Goal: Entertainment & Leisure: Consume media (video, audio)

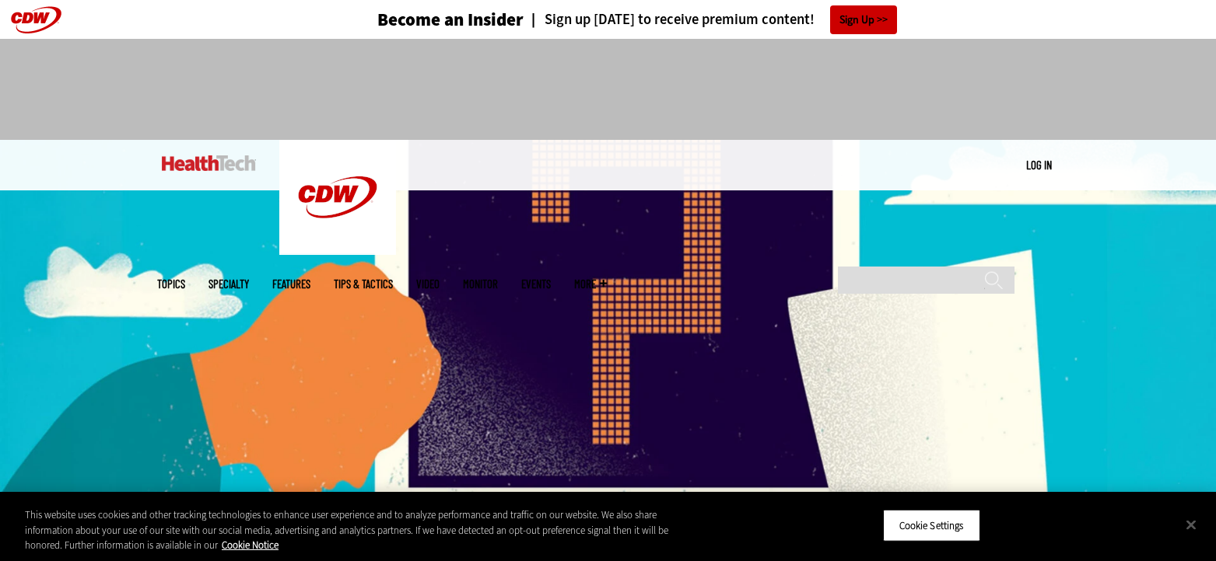
click at [439, 278] on link "Video" at bounding box center [427, 284] width 23 height 12
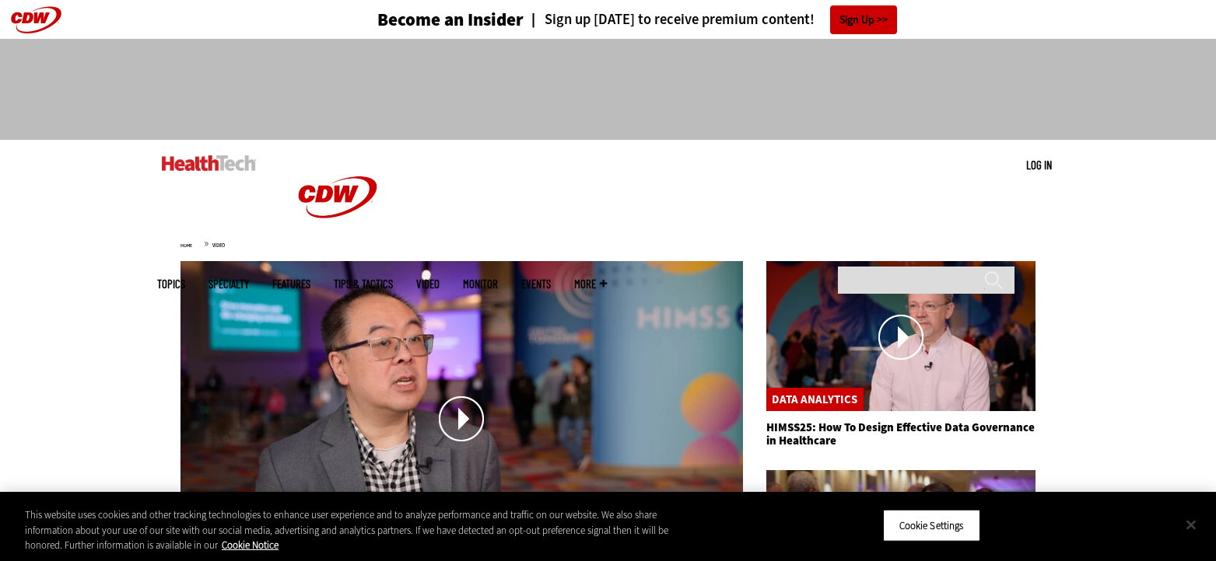
click at [1196, 523] on button "Close" at bounding box center [1191, 525] width 34 height 34
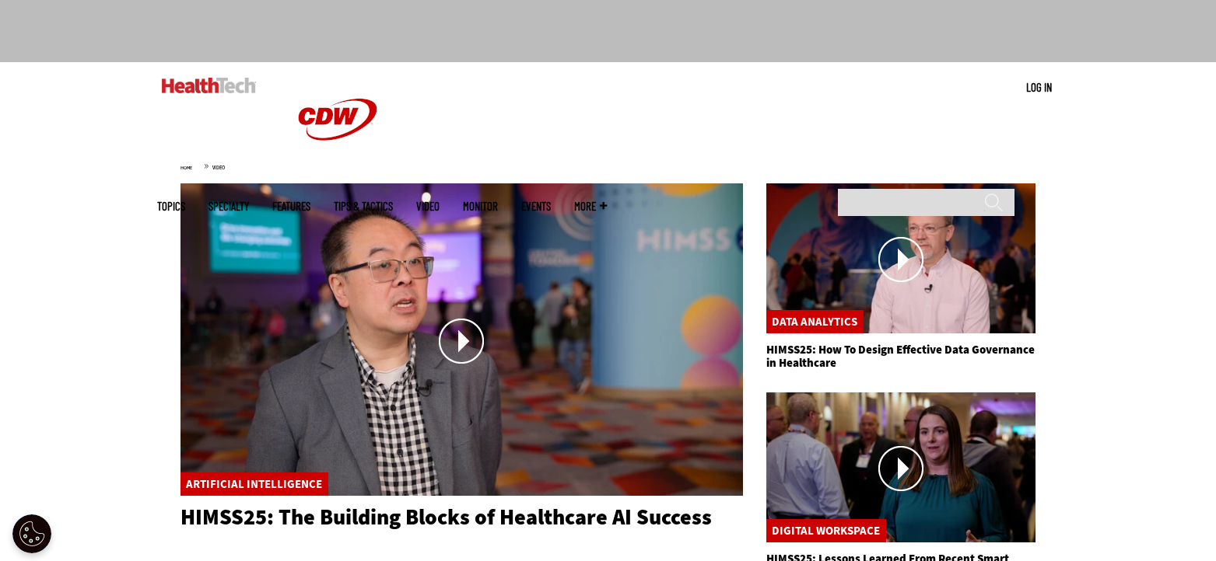
scroll to position [156, 0]
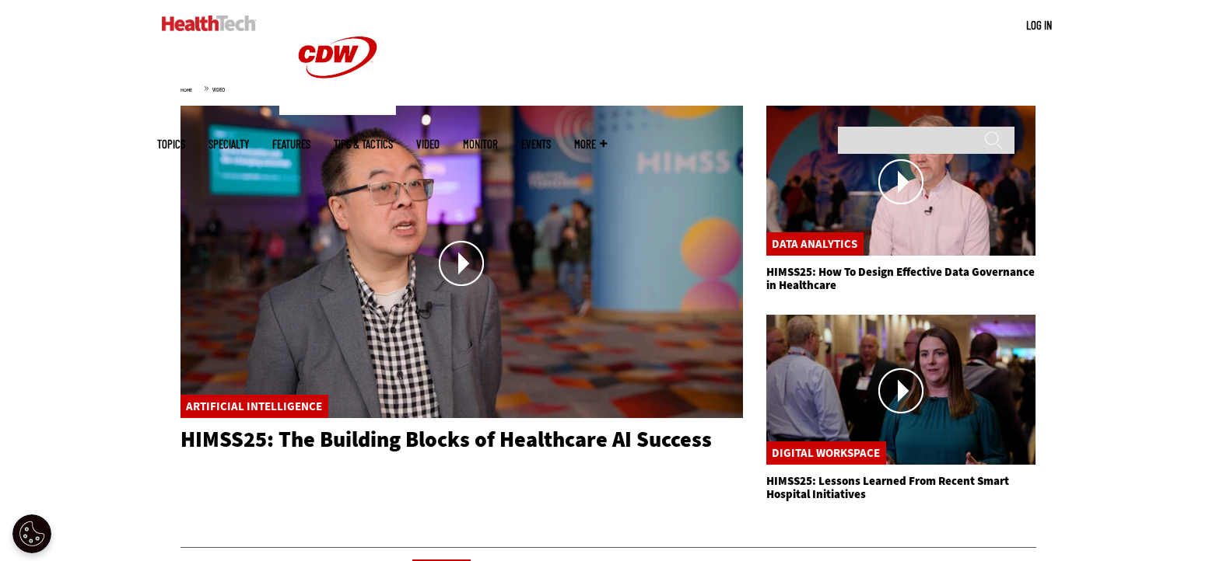
click at [475, 261] on link at bounding box center [461, 263] width 562 height 315
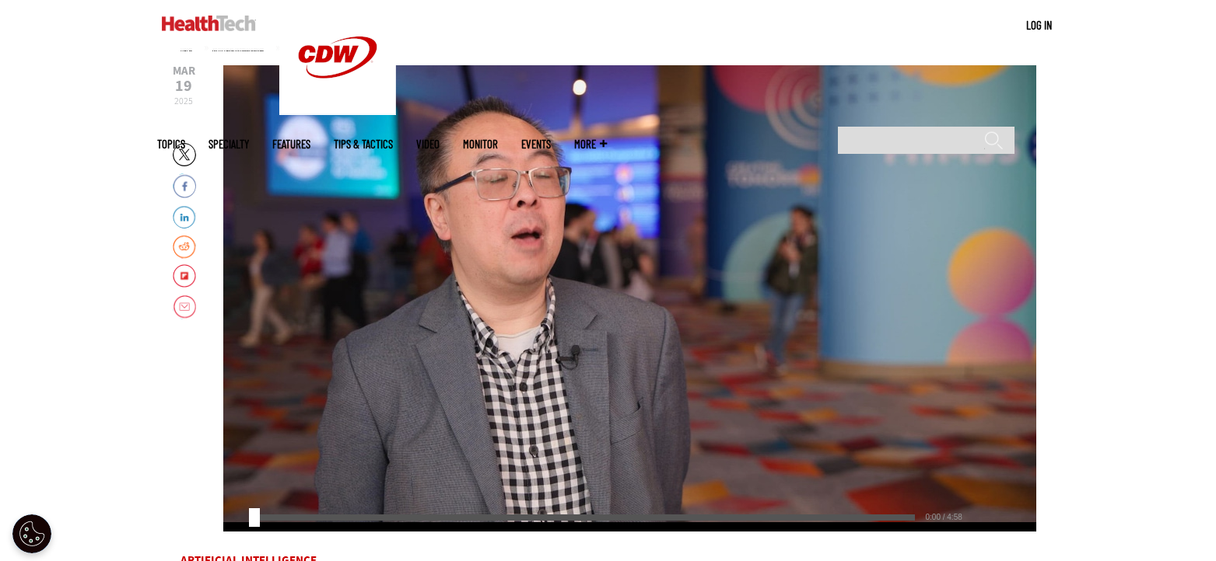
scroll to position [233, 0]
